Goal: Task Accomplishment & Management: Use online tool/utility

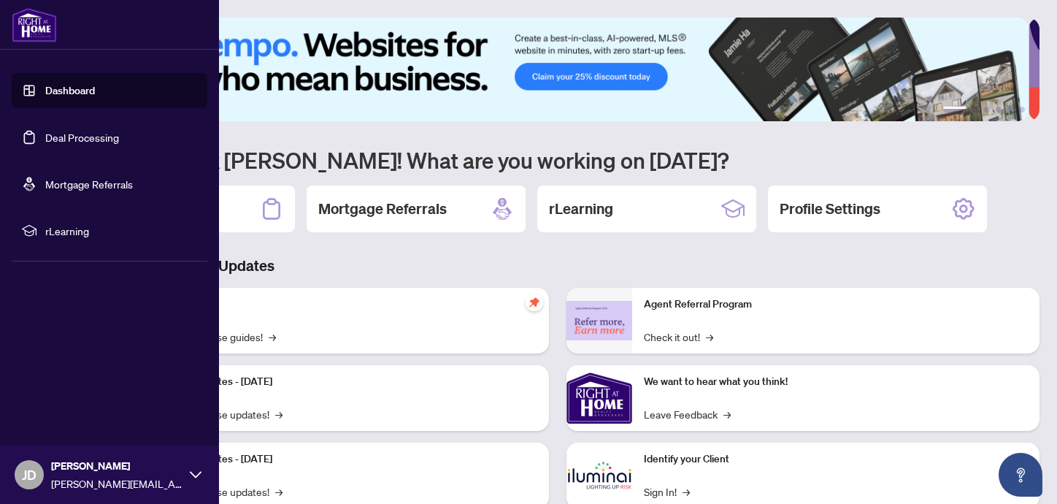
click at [45, 135] on link "Deal Processing" at bounding box center [82, 137] width 74 height 13
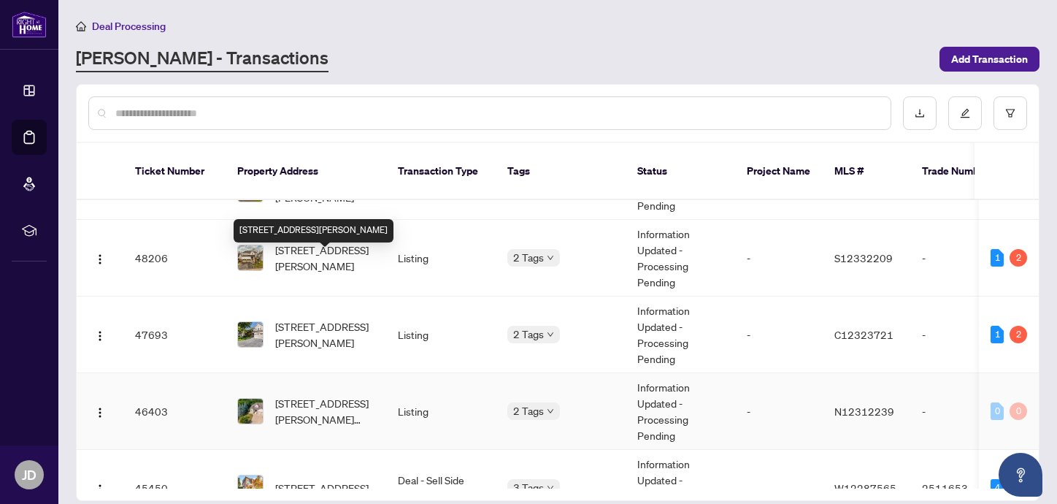
scroll to position [108, 0]
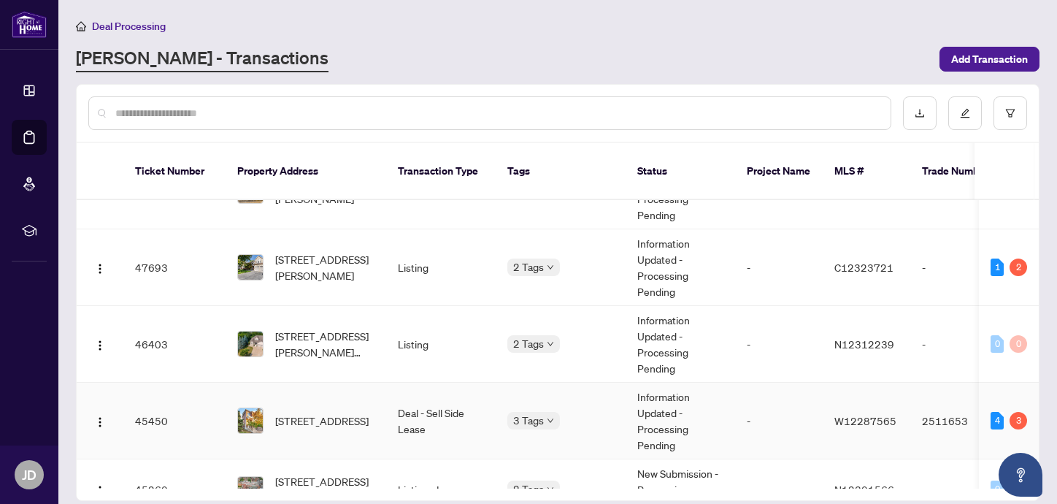
click at [321, 412] on span "[STREET_ADDRESS]" at bounding box center [321, 420] width 93 height 16
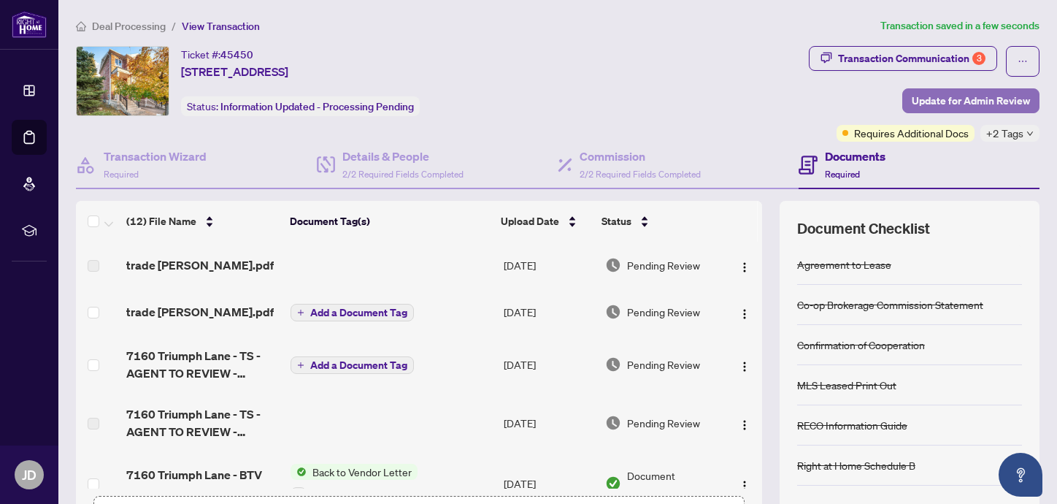
click at [963, 101] on span "Update for Admin Review" at bounding box center [970, 100] width 118 height 23
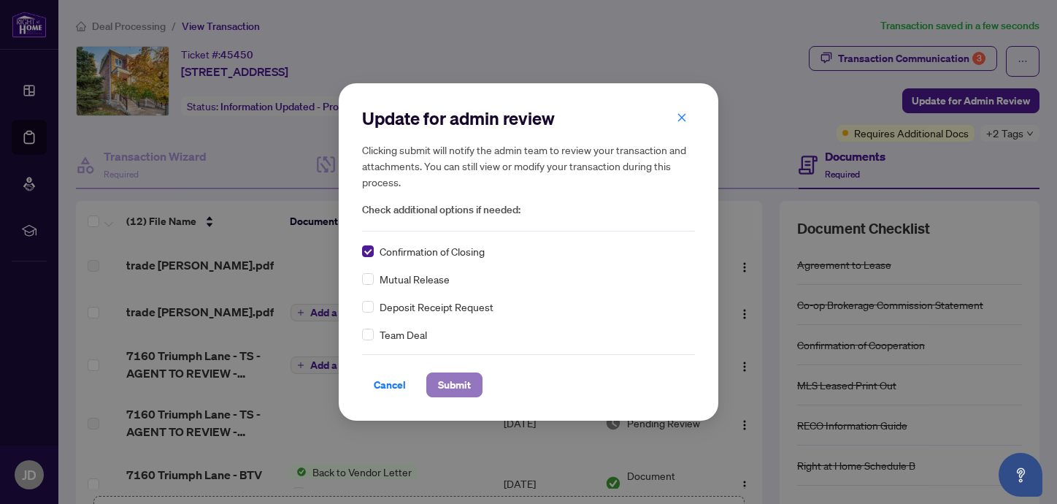
click at [444, 382] on span "Submit" at bounding box center [454, 384] width 33 height 23
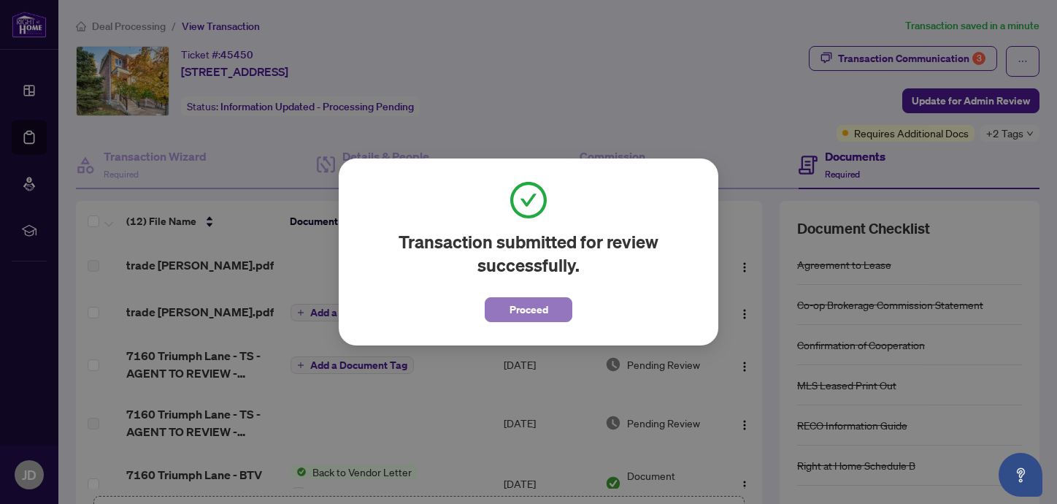
click at [518, 318] on span "Proceed" at bounding box center [528, 309] width 39 height 23
